Goal: Task Accomplishment & Management: Manage account settings

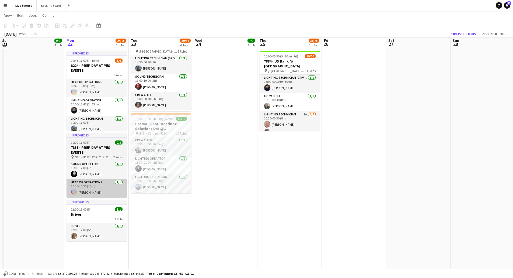
scroll to position [177, 0]
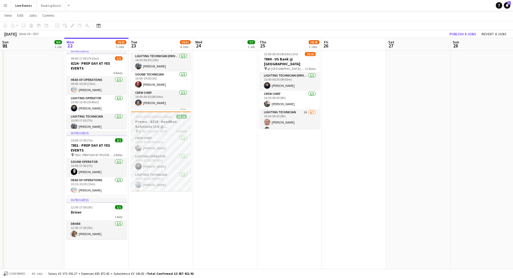
click at [152, 123] on h3 "Promo - 8224 - HeadBox Solutions Ltd @ [GEOGRAPHIC_DATA]" at bounding box center [161, 124] width 60 height 10
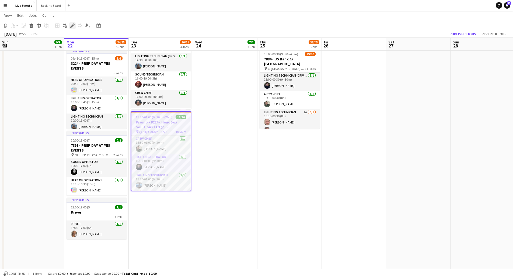
click at [72, 26] on icon at bounding box center [72, 25] width 3 height 3
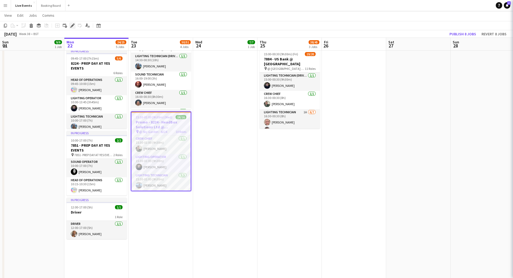
type input "**********"
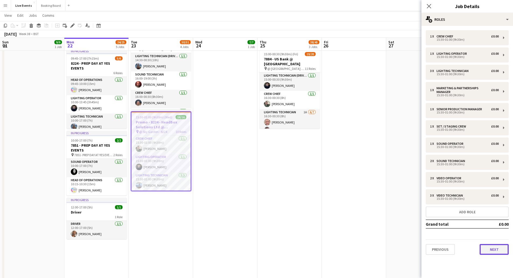
click at [254, 249] on button "Next" at bounding box center [494, 249] width 29 height 11
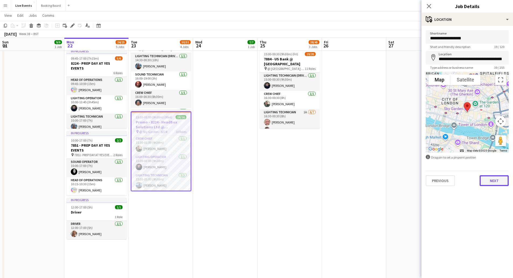
click at [254, 181] on button "Next" at bounding box center [494, 180] width 29 height 11
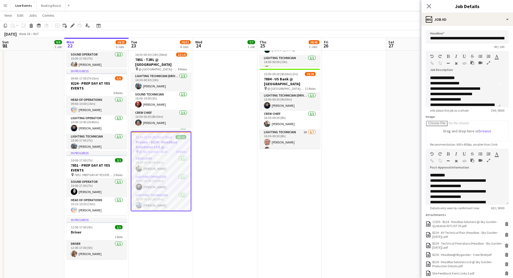
scroll to position [0, 0]
click at [254, 79] on span "**********" at bounding box center [444, 77] width 28 height 4
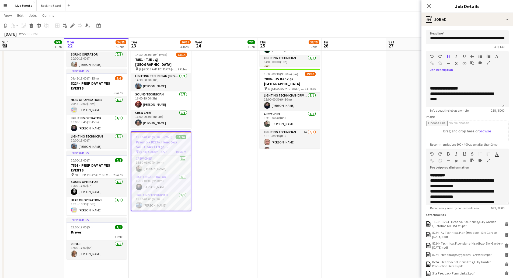
click at [254, 81] on div at bounding box center [465, 82] width 70 height 5
click at [254, 74] on div "**********" at bounding box center [467, 89] width 83 height 36
click at [254, 75] on div at bounding box center [465, 77] width 70 height 5
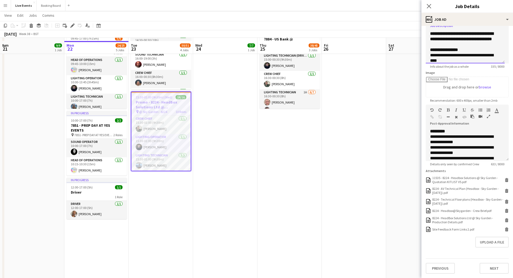
scroll to position [212, 0]
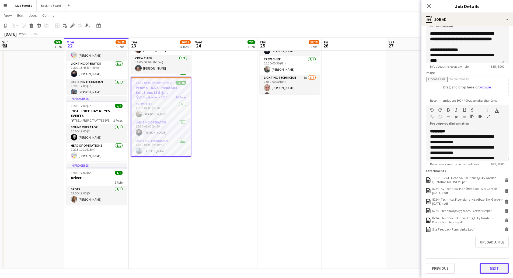
click at [254, 267] on button "Next" at bounding box center [494, 268] width 29 height 11
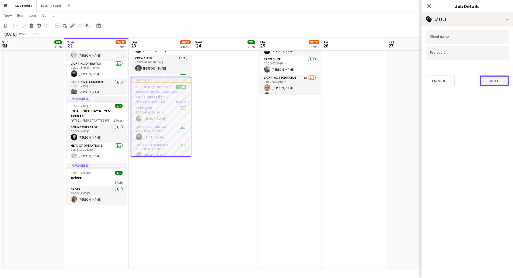
click at [254, 83] on button "Next" at bounding box center [494, 80] width 29 height 11
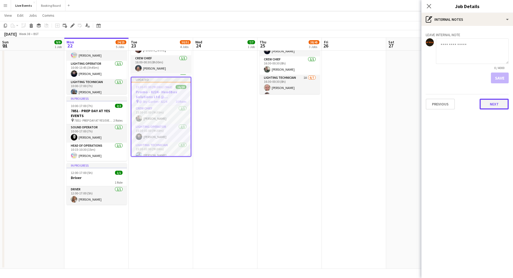
click at [254, 105] on button "Next" at bounding box center [494, 104] width 29 height 11
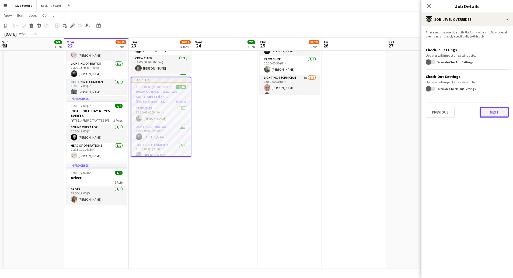
click at [254, 111] on button "Next" at bounding box center [494, 112] width 29 height 11
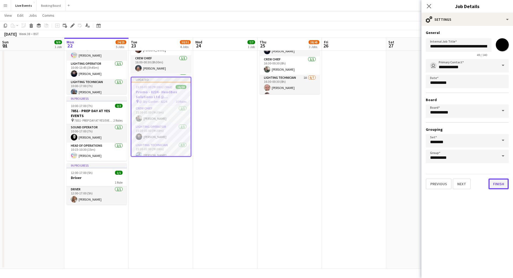
click at [254, 186] on button "Finish" at bounding box center [498, 183] width 20 height 11
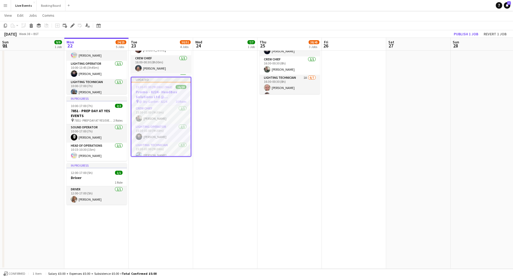
click at [238, 152] on app-date-cell "10:00-17:00 (7h) 7/7 7884 - PREP DAY @ YES EVENTS pin PREP DAY @ YES EVENTS 7 R…" at bounding box center [225, 58] width 64 height 420
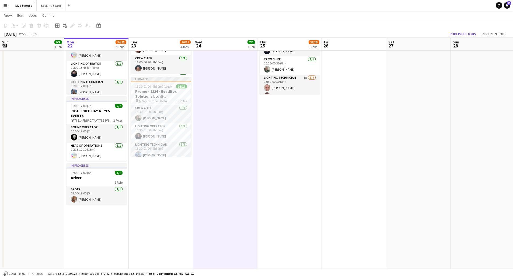
click at [223, 177] on app-date-cell "10:00-17:00 (7h) 7/7 7884 - PREP DAY @ YES EVENTS pin PREP DAY @ YES EVENTS 7 R…" at bounding box center [225, 58] width 64 height 420
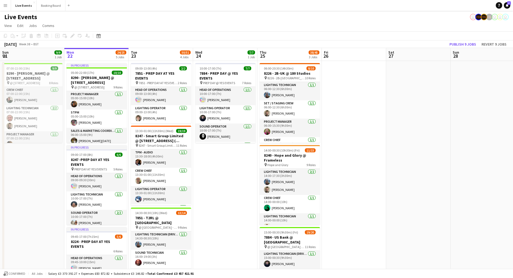
click at [222, 216] on app-date-cell "10:00-17:00 (7h) 7/7 7884 - PREP DAY @ YES EVENTS pin PREP DAY @ YES EVENTS 7 R…" at bounding box center [225, 271] width 64 height 420
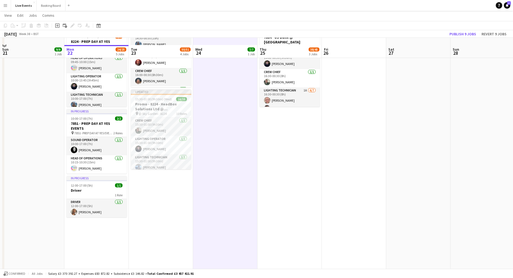
scroll to position [212, 0]
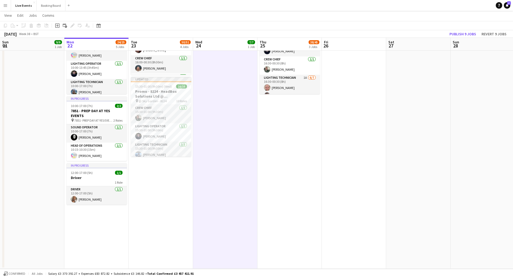
click at [226, 198] on app-date-cell "10:00-17:00 (7h) 7/7 7884 - PREP DAY @ YES EVENTS pin PREP DAY @ YES EVENTS 7 R…" at bounding box center [225, 58] width 64 height 420
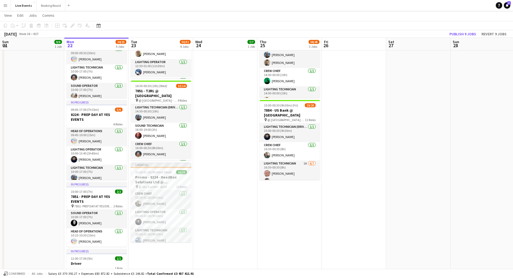
scroll to position [127, 0]
